Goal: Task Accomplishment & Management: Use online tool/utility

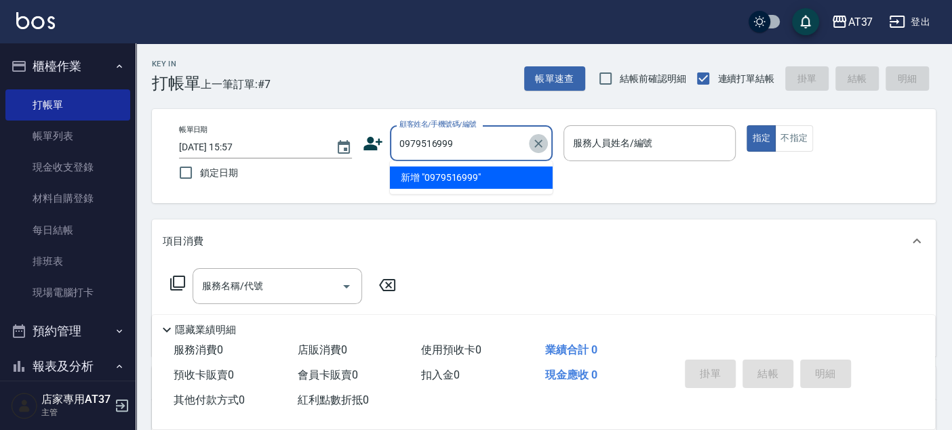
click at [540, 142] on icon "Clear" at bounding box center [538, 144] width 14 height 14
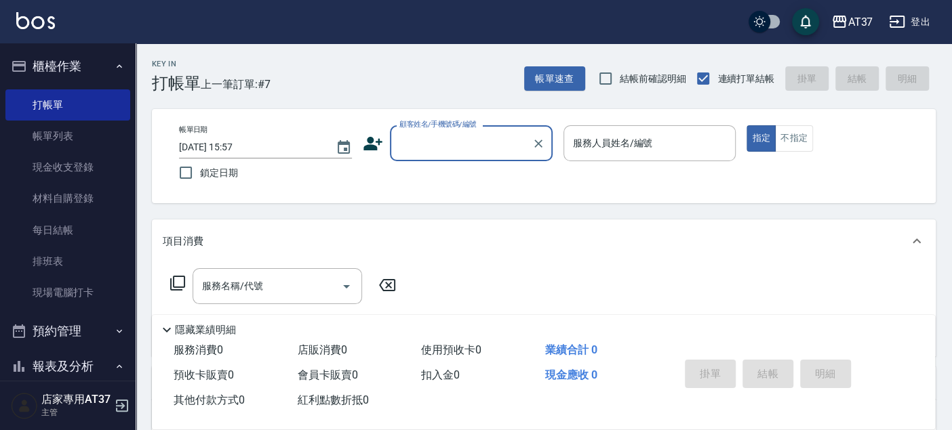
click at [467, 147] on input "顧客姓名/手機號碼/編號" at bounding box center [461, 144] width 130 height 24
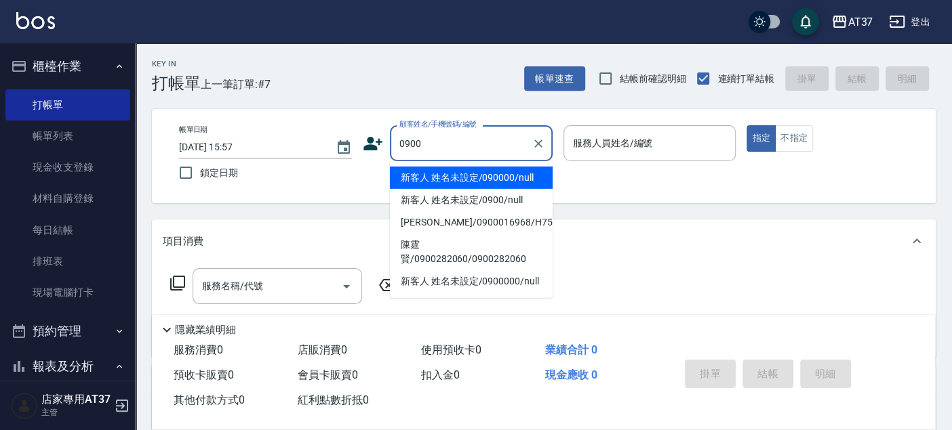
type input "新客人 姓名未設定/090000/null"
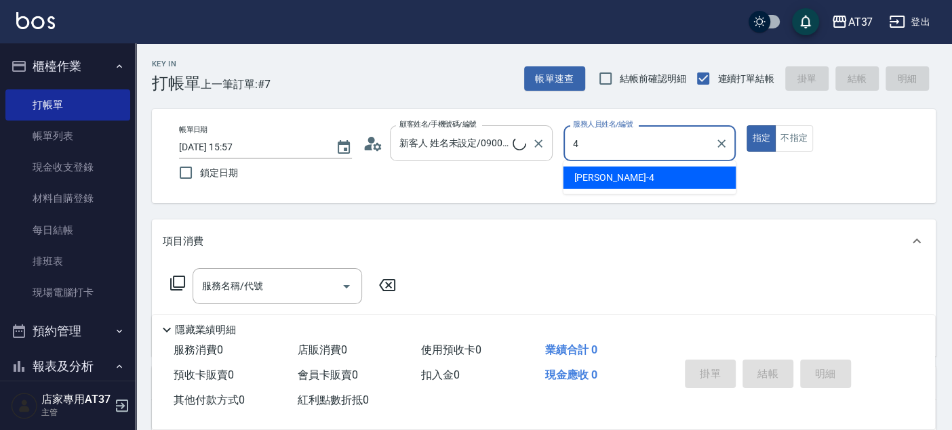
type input "4"
type button "true"
type input "新客人 姓名未設定/0900/null"
type input "[PERSON_NAME]-4"
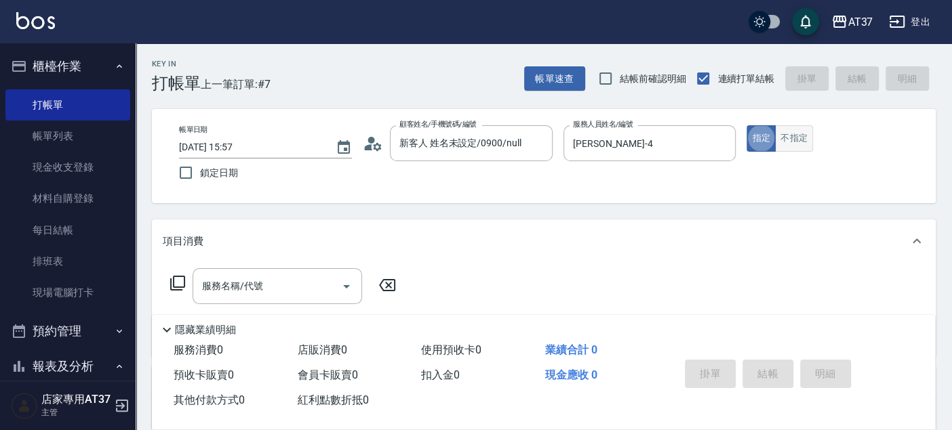
click at [803, 139] on button "不指定" at bounding box center [794, 138] width 38 height 26
click at [230, 285] on div "服務名稱/代號 服務名稱/代號" at bounding box center [277, 286] width 169 height 36
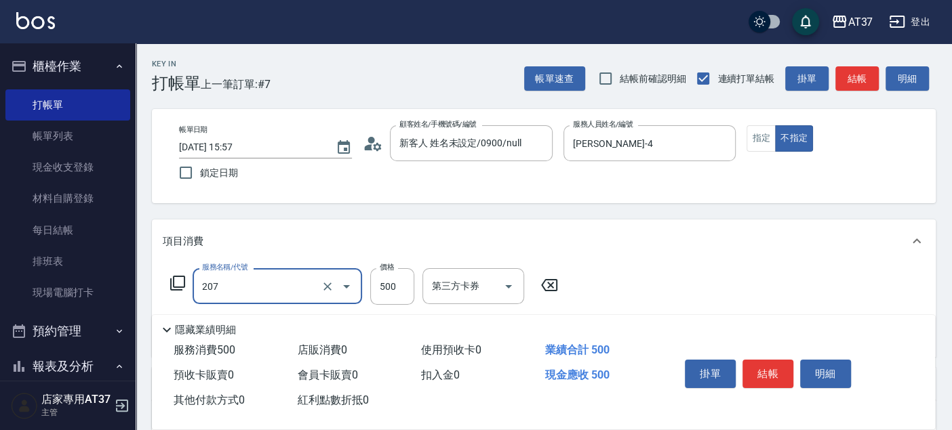
type input "B精油洗+剪(207)"
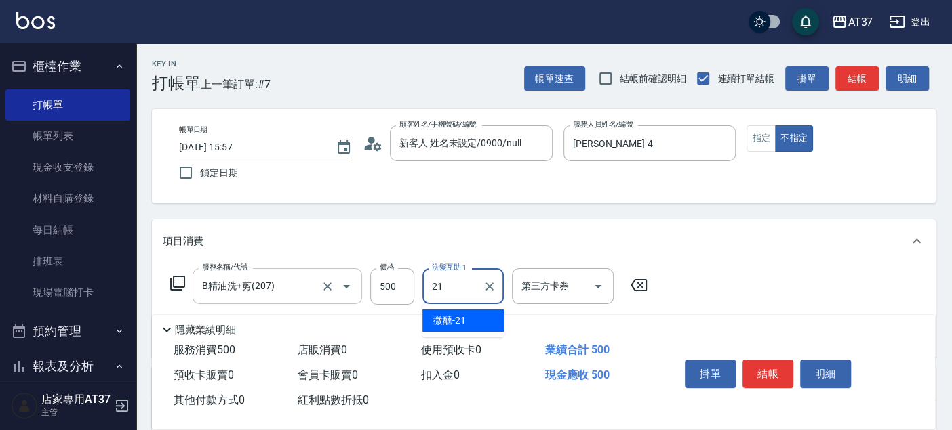
type input "微醺-21"
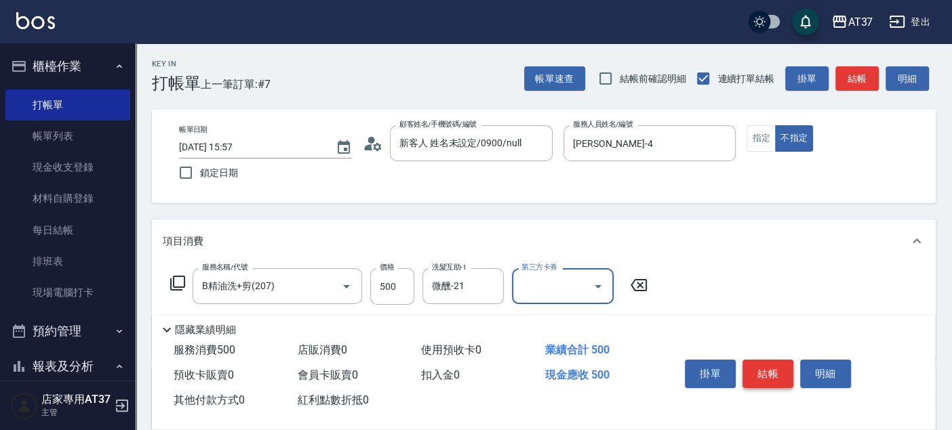
click at [766, 369] on button "結帳" at bounding box center [767, 374] width 51 height 28
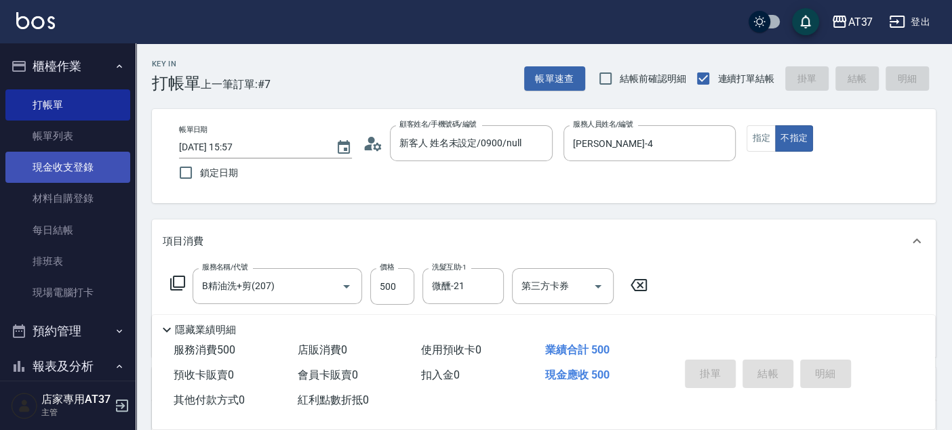
type input "2025/09/23 17:11"
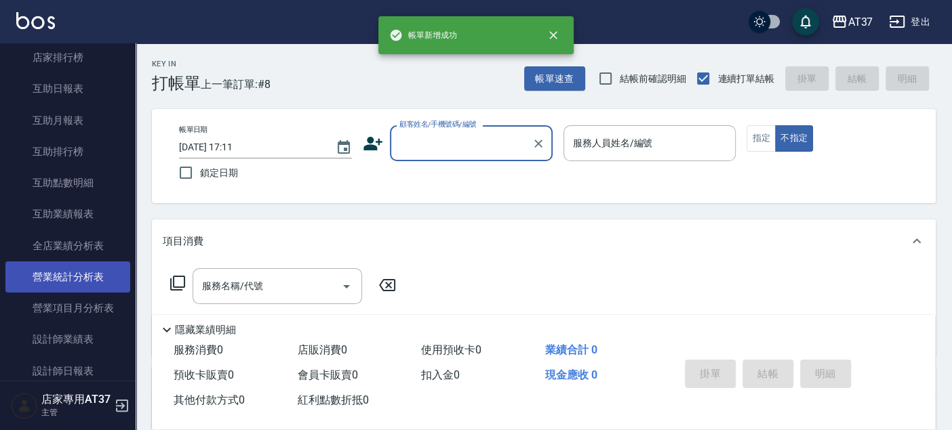
scroll to position [451, 0]
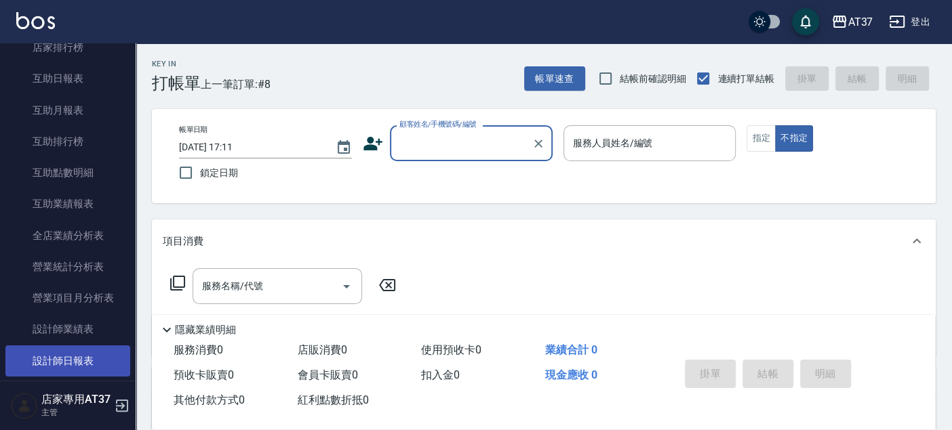
click at [90, 355] on link "設計師日報表" at bounding box center [67, 361] width 125 height 31
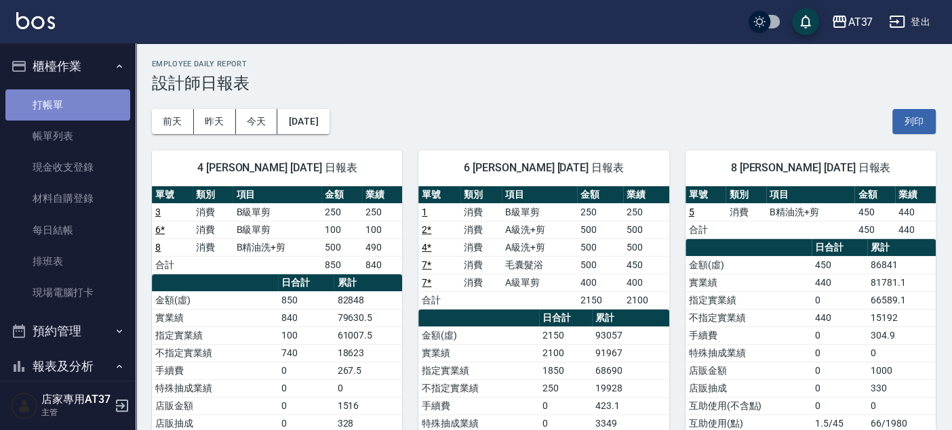
click at [77, 114] on link "打帳單" at bounding box center [67, 104] width 125 height 31
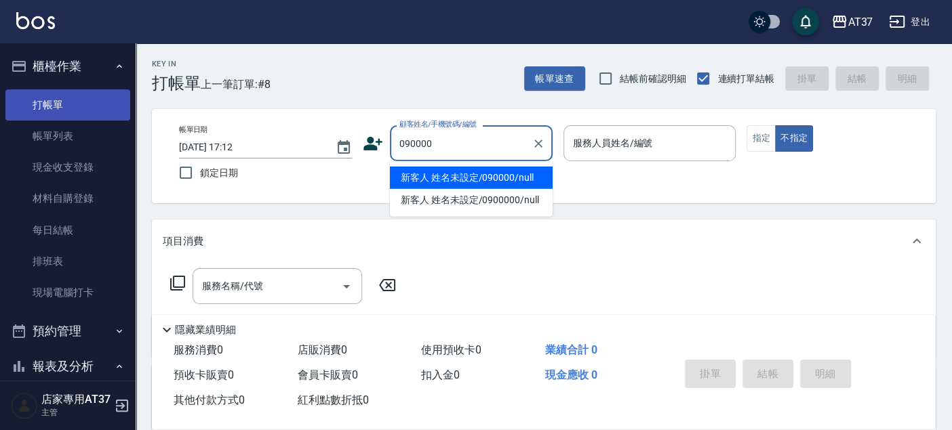
type input "新客人 姓名未設定/090000/null"
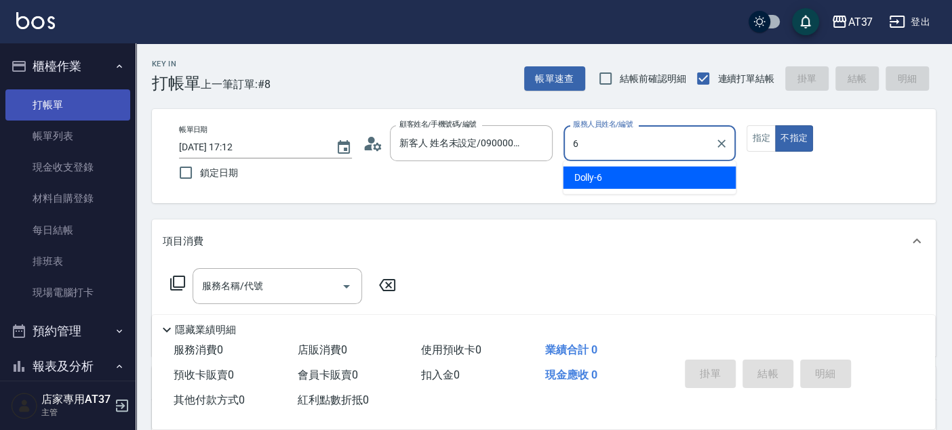
type input "Dolly-6"
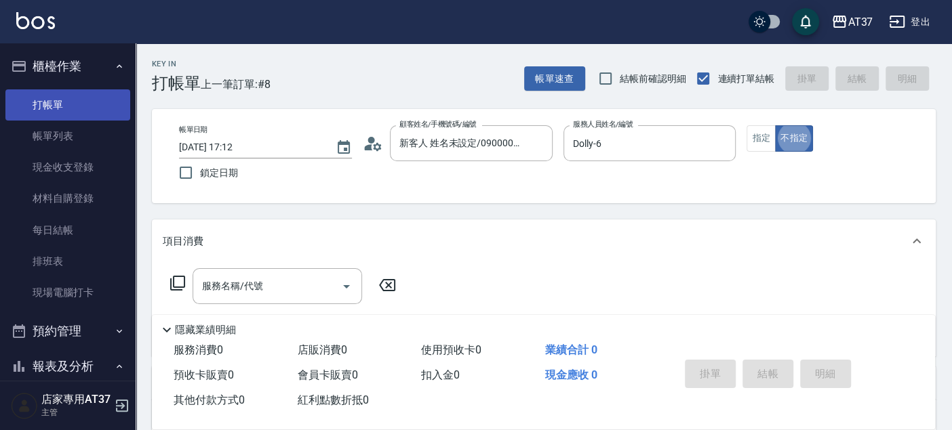
type button "false"
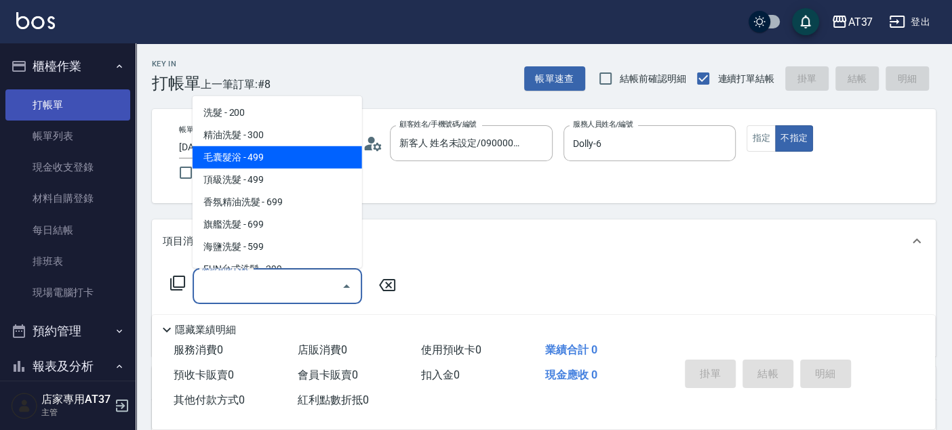
type input "毛囊髮浴(103)"
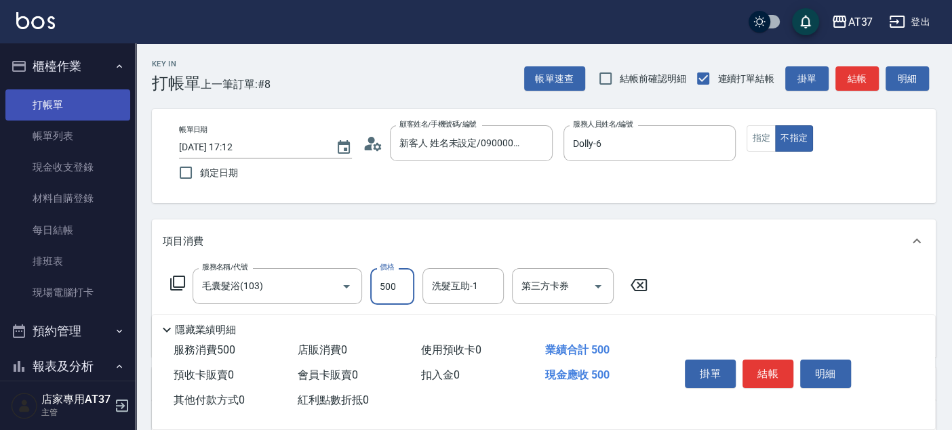
type input "500"
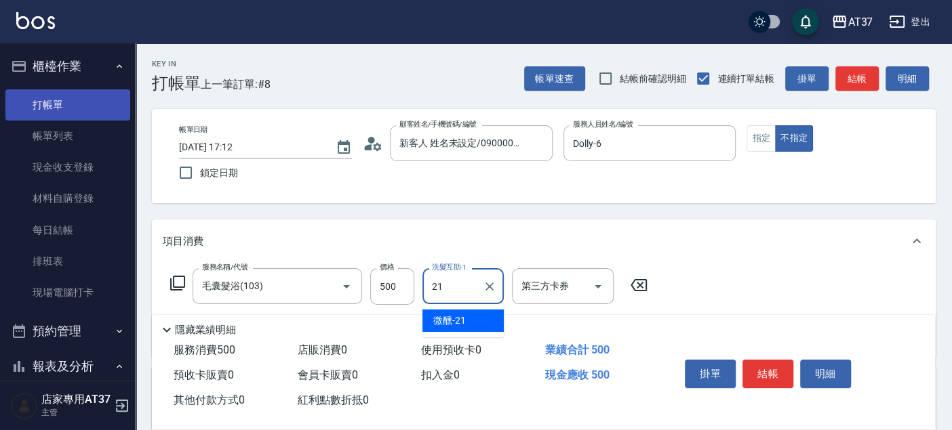
type input "微醺-21"
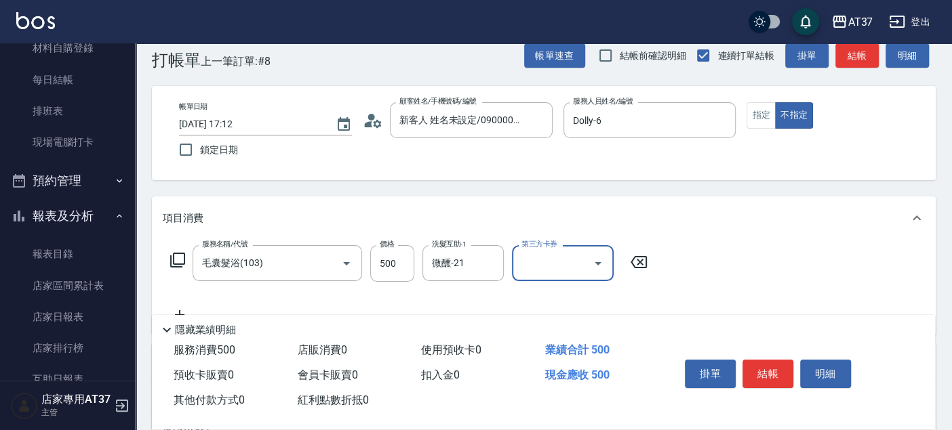
scroll to position [226, 0]
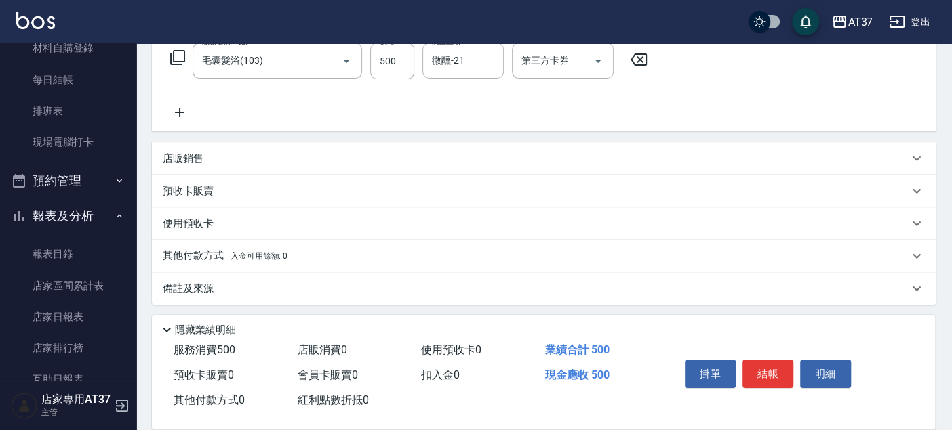
click at [190, 108] on icon at bounding box center [180, 112] width 34 height 16
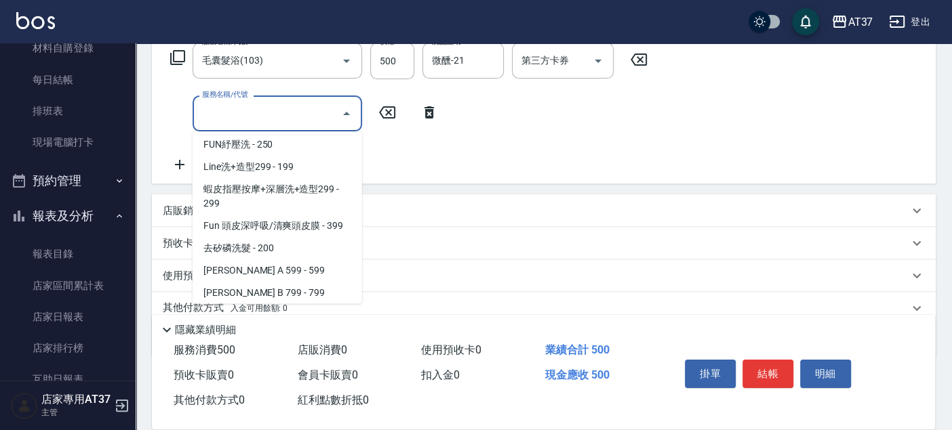
scroll to position [205, 0]
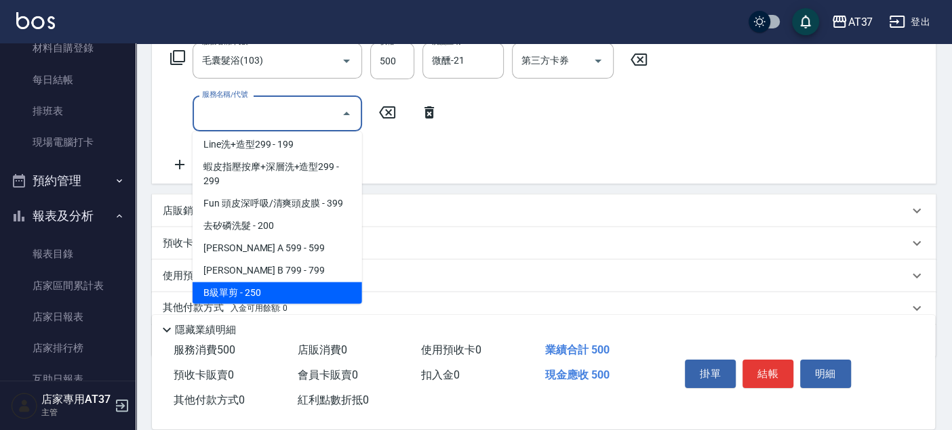
type input "B級單剪(201)"
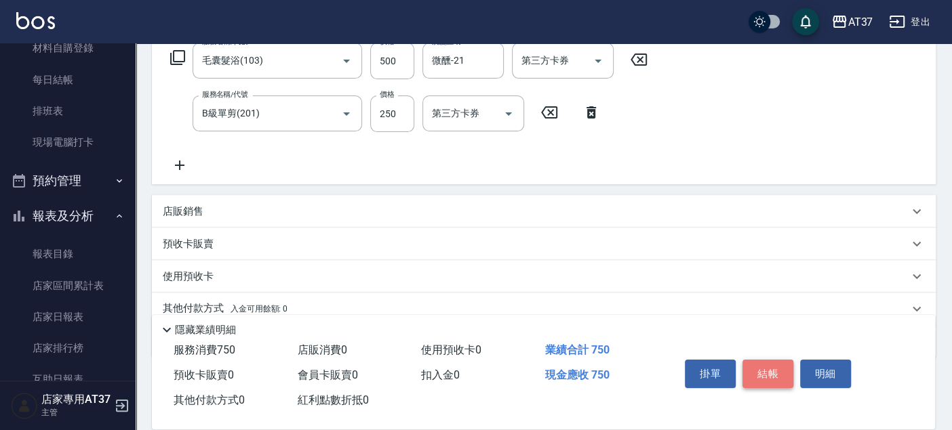
click at [776, 376] on button "結帳" at bounding box center [767, 374] width 51 height 28
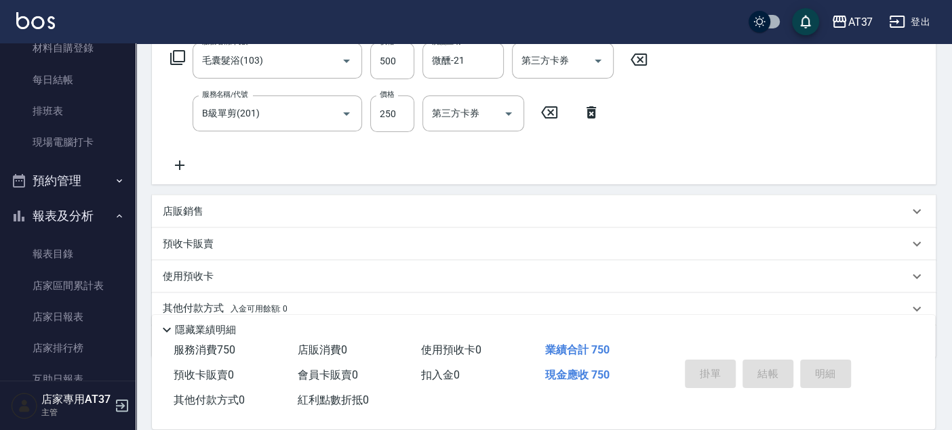
type input "2025/09/23 17:40"
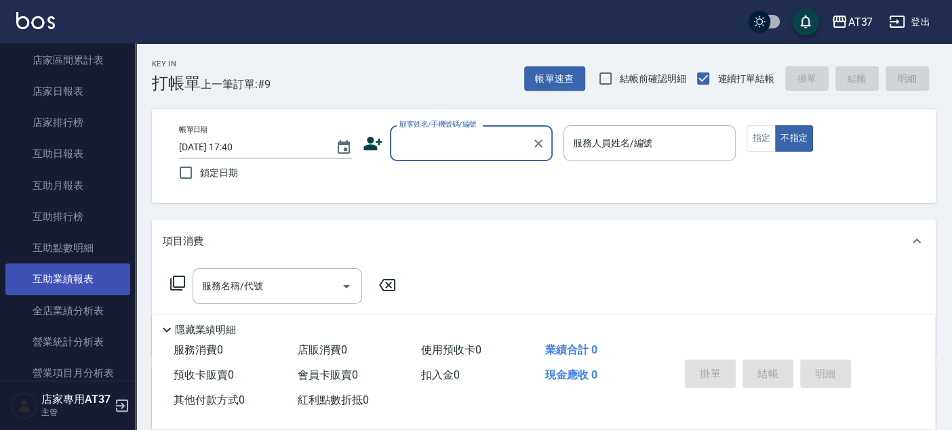
scroll to position [527, 0]
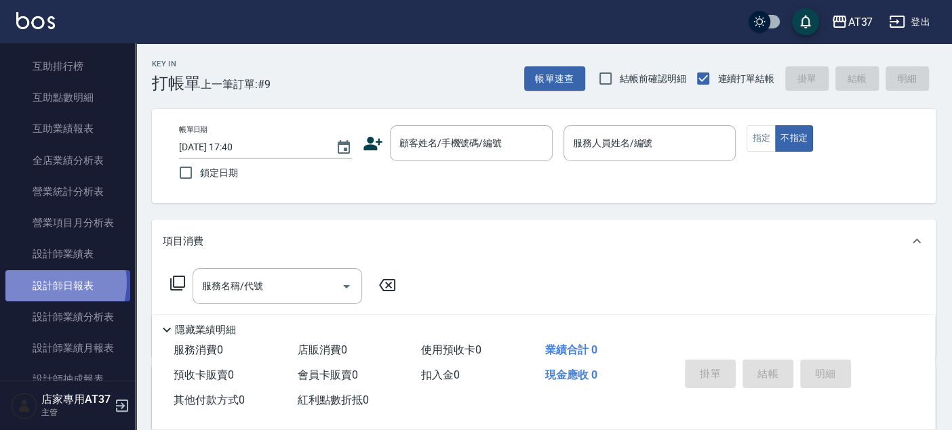
click at [55, 282] on link "設計師日報表" at bounding box center [67, 285] width 125 height 31
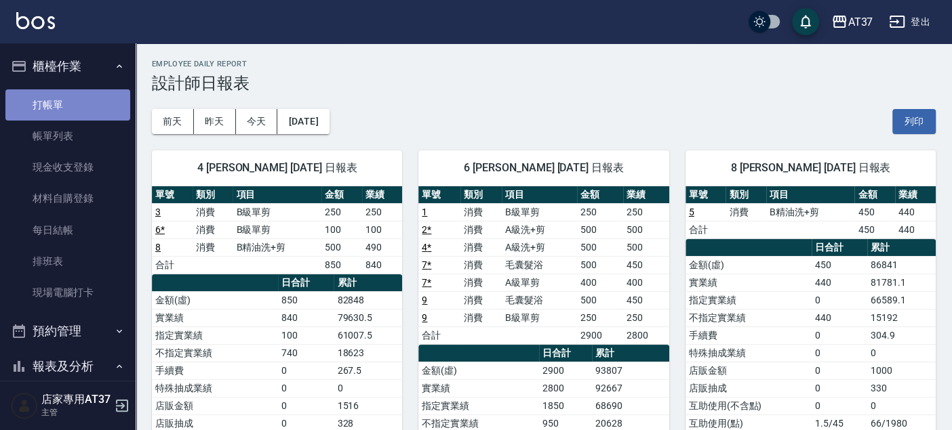
click at [83, 100] on link "打帳單" at bounding box center [67, 104] width 125 height 31
